Goal: Information Seeking & Learning: Learn about a topic

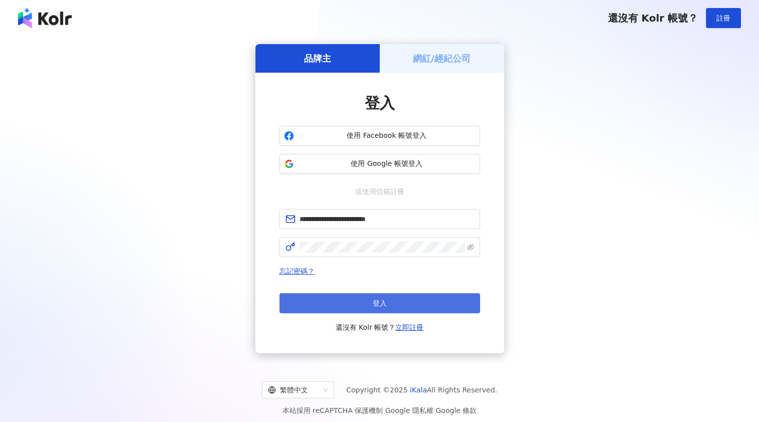
click at [379, 302] on span "登入" at bounding box center [380, 304] width 14 height 8
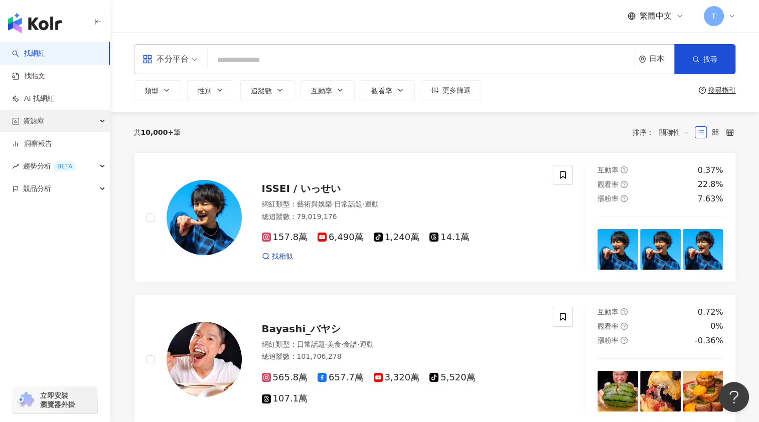
click at [74, 119] on div "資源庫" at bounding box center [55, 121] width 110 height 23
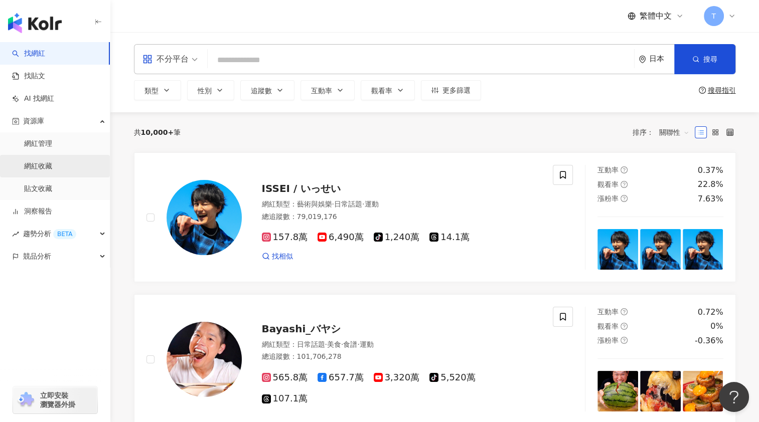
click at [52, 164] on link "網紅收藏" at bounding box center [38, 167] width 28 height 10
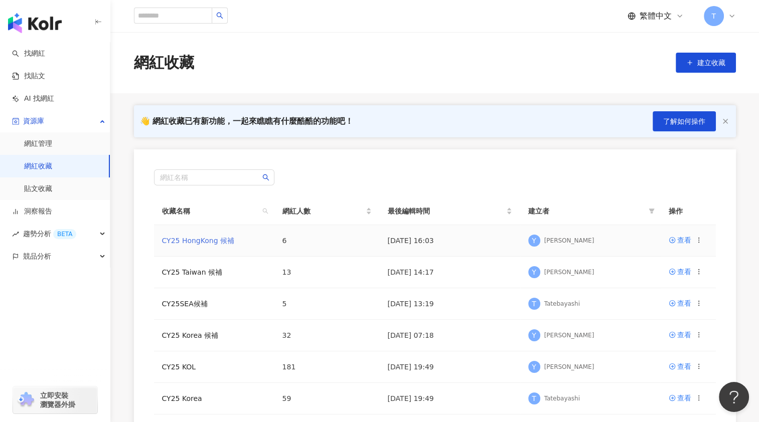
click at [218, 239] on link "CY25 HongKong 候補" at bounding box center [198, 241] width 72 height 8
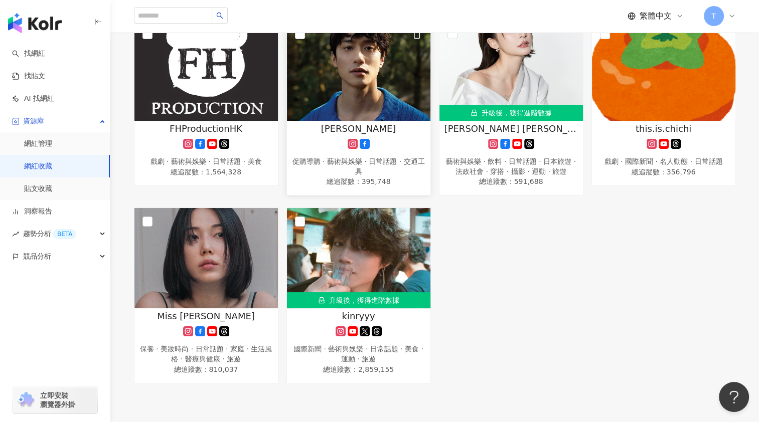
scroll to position [151, 0]
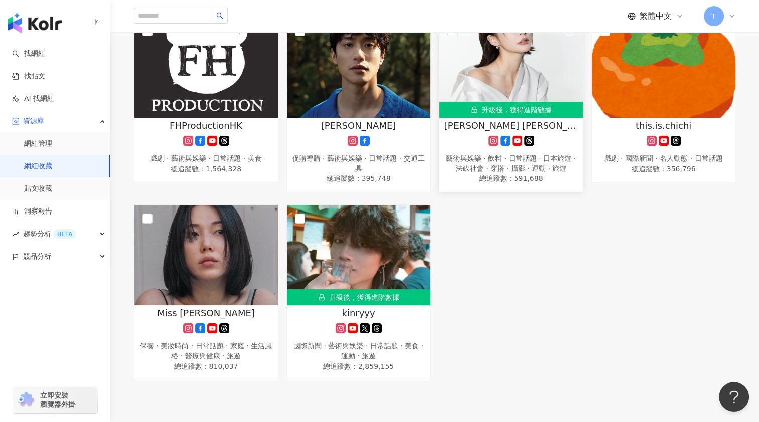
click at [479, 78] on img at bounding box center [510, 68] width 143 height 100
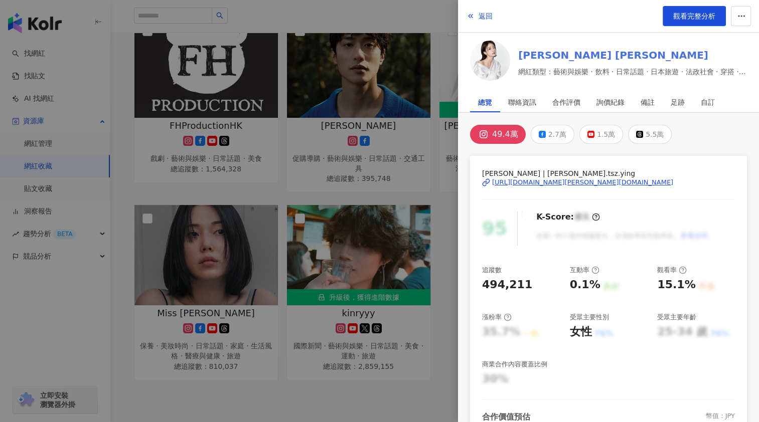
click at [552, 54] on link "[PERSON_NAME] [PERSON_NAME]" at bounding box center [632, 55] width 229 height 14
click at [351, 261] on div at bounding box center [379, 211] width 759 height 422
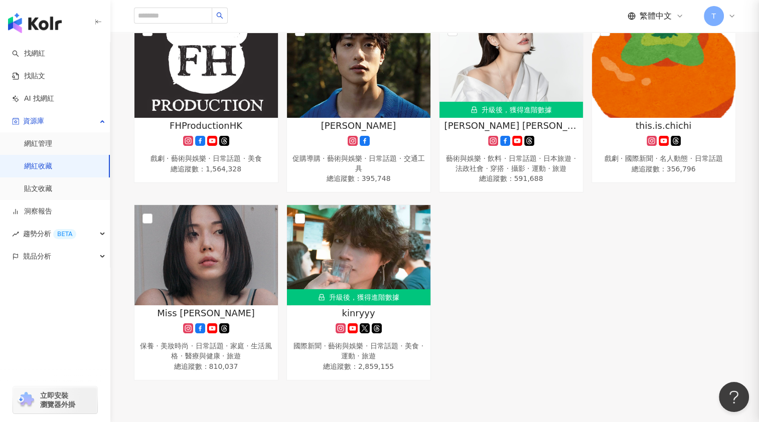
click at [372, 271] on div at bounding box center [379, 211] width 759 height 422
click at [369, 274] on img at bounding box center [358, 255] width 143 height 100
click at [409, 268] on img at bounding box center [358, 255] width 143 height 100
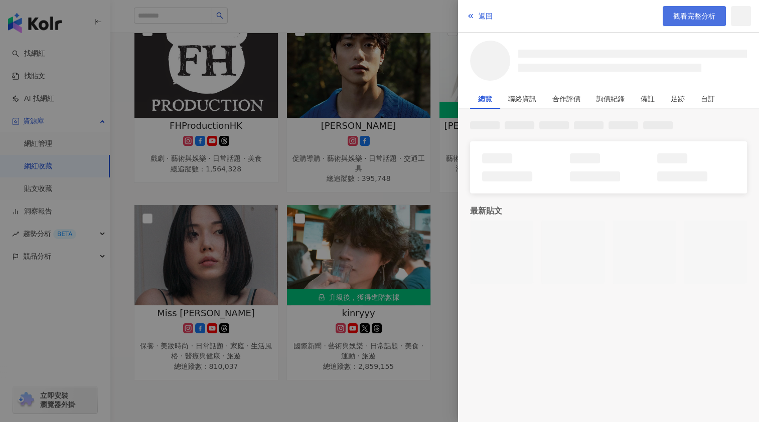
click at [684, 16] on span "觀看完整分析" at bounding box center [694, 16] width 42 height 8
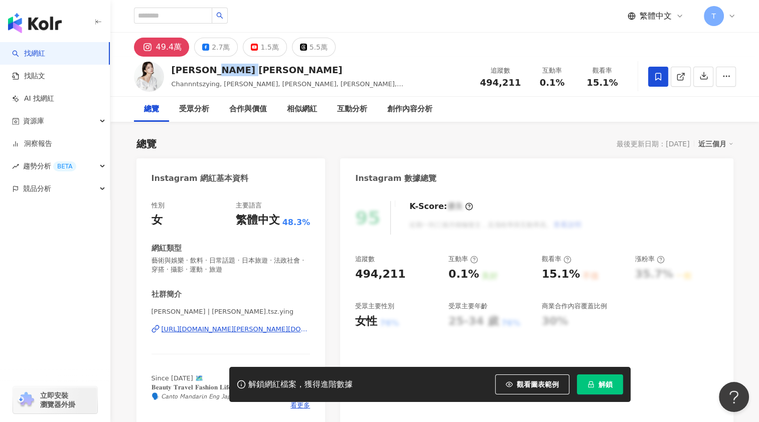
drag, startPoint x: 211, startPoint y: 71, endPoint x: 171, endPoint y: 71, distance: 40.1
click at [172, 71] on div "[PERSON_NAME] [PERSON_NAME]" at bounding box center [321, 70] width 298 height 13
